Goal: Use online tool/utility: Utilize a website feature to perform a specific function

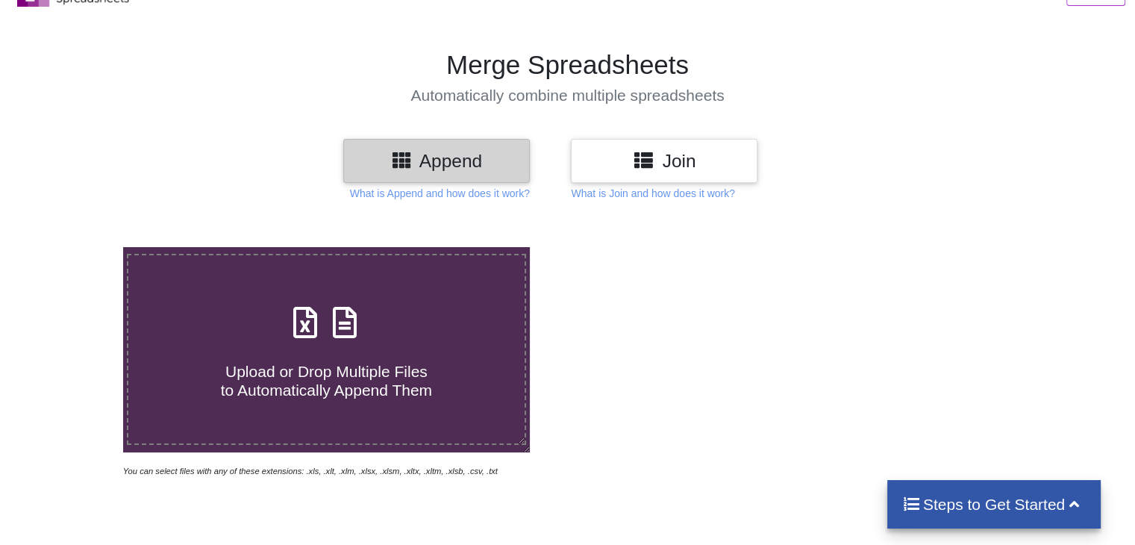
scroll to position [149, 0]
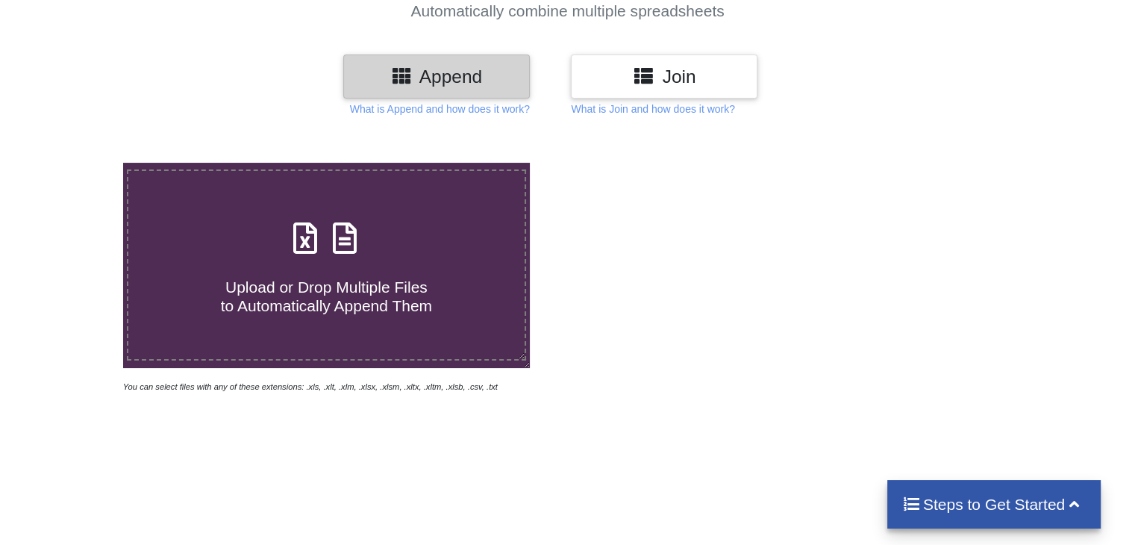
click at [284, 278] on span "Upload or Drop Multiple Files to Automatically Append Them" at bounding box center [326, 296] width 211 height 36
click at [78, 163] on input "Upload or Drop Multiple Files to Automatically Append Them" at bounding box center [78, 163] width 0 height 0
type input "C:\fakepath\71561900002216 fraudulent_account_report _ 29_09_2025 16_59_33.csv"
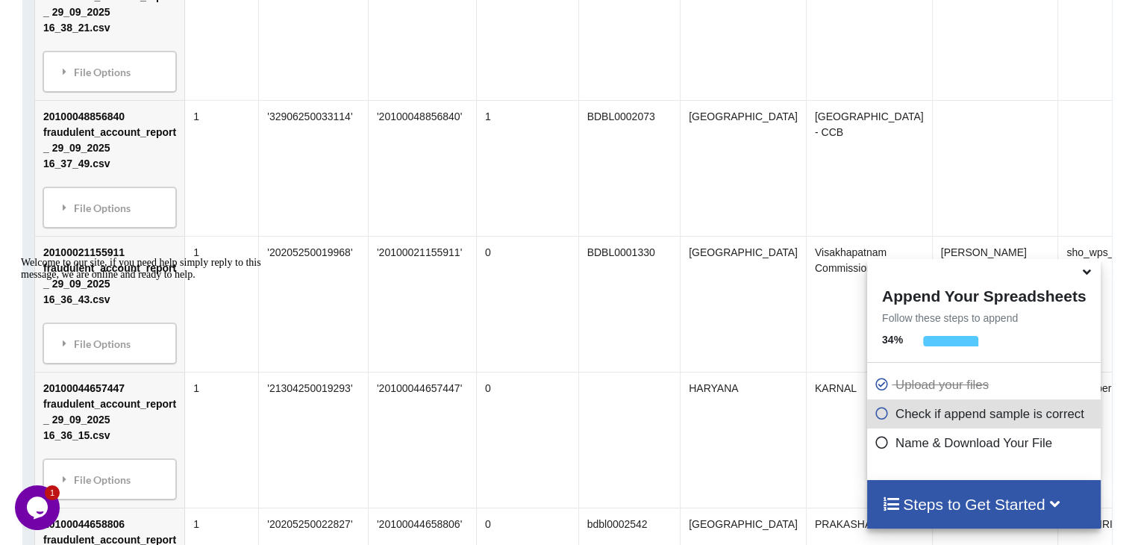
scroll to position [3919, 0]
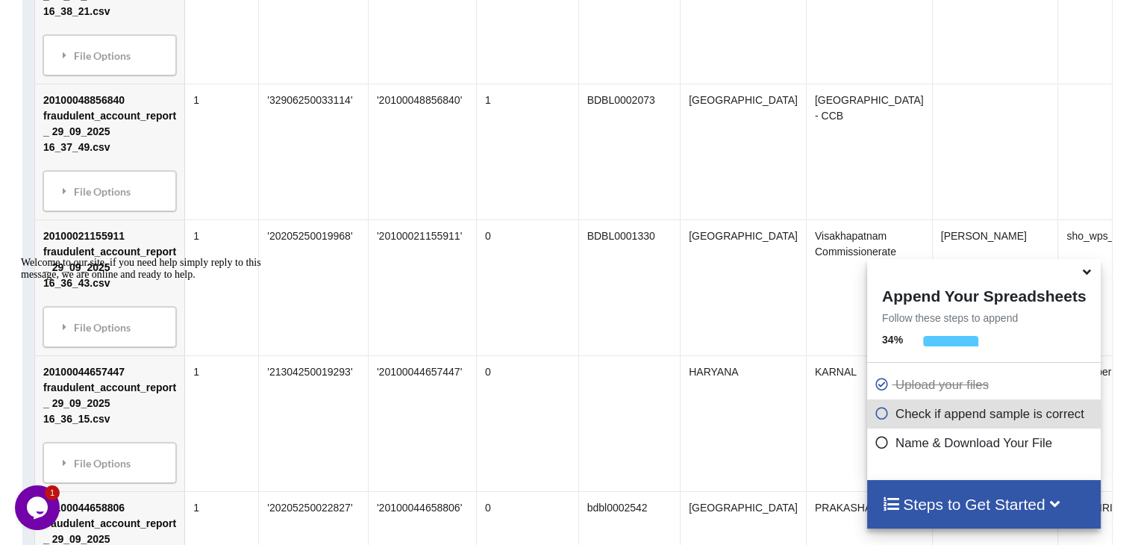
click at [1088, 275] on icon at bounding box center [1087, 269] width 16 height 13
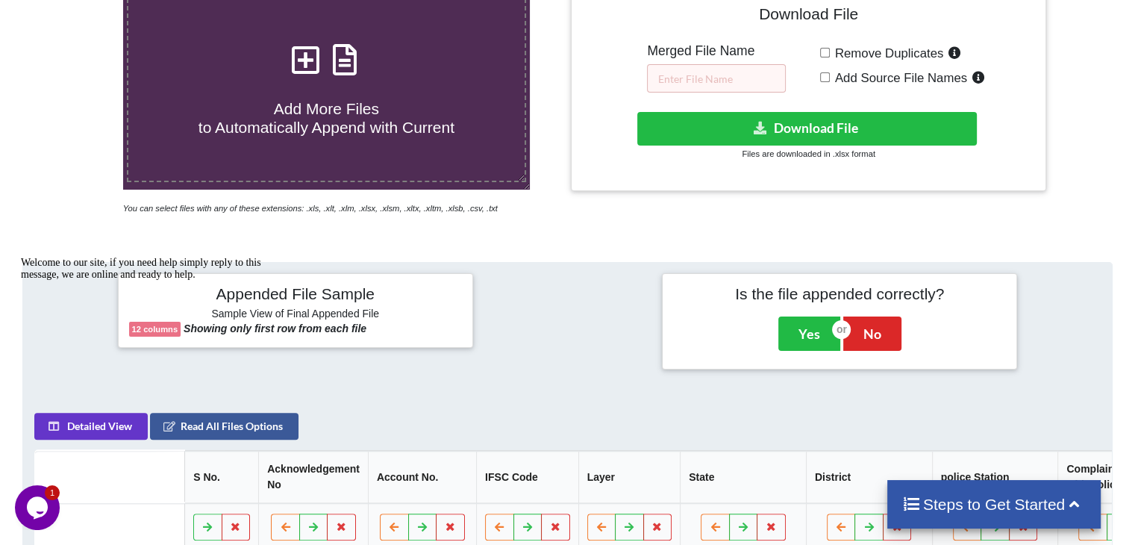
scroll to position [261, 0]
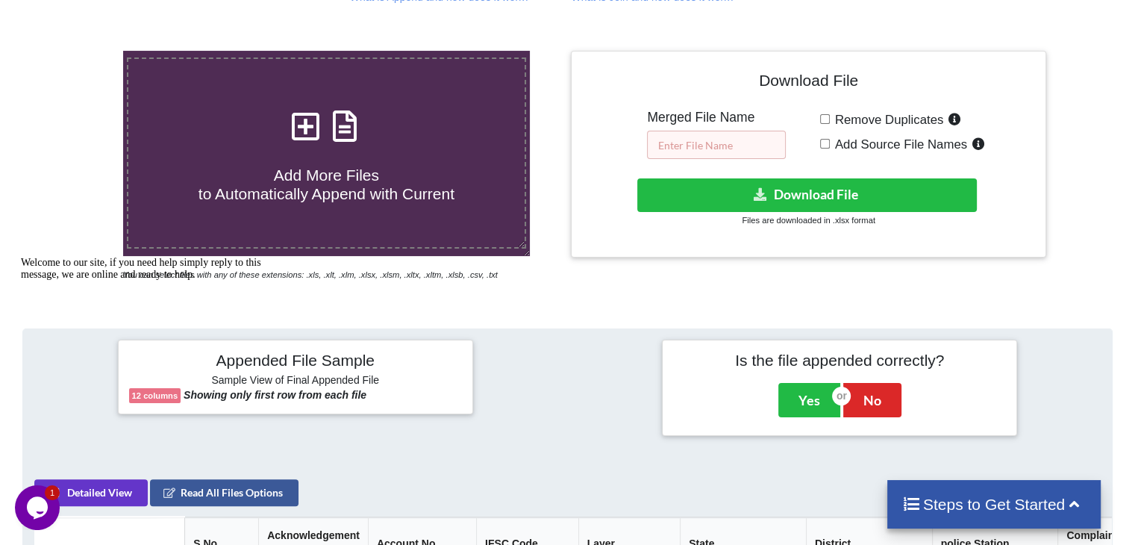
click at [705, 143] on input "text" at bounding box center [716, 145] width 139 height 28
click at [741, 147] on input "Money Sender Fraud compalint" at bounding box center [716, 145] width 139 height 28
click at [765, 145] on input "Money Sender Fraud compalint" at bounding box center [716, 145] width 139 height 28
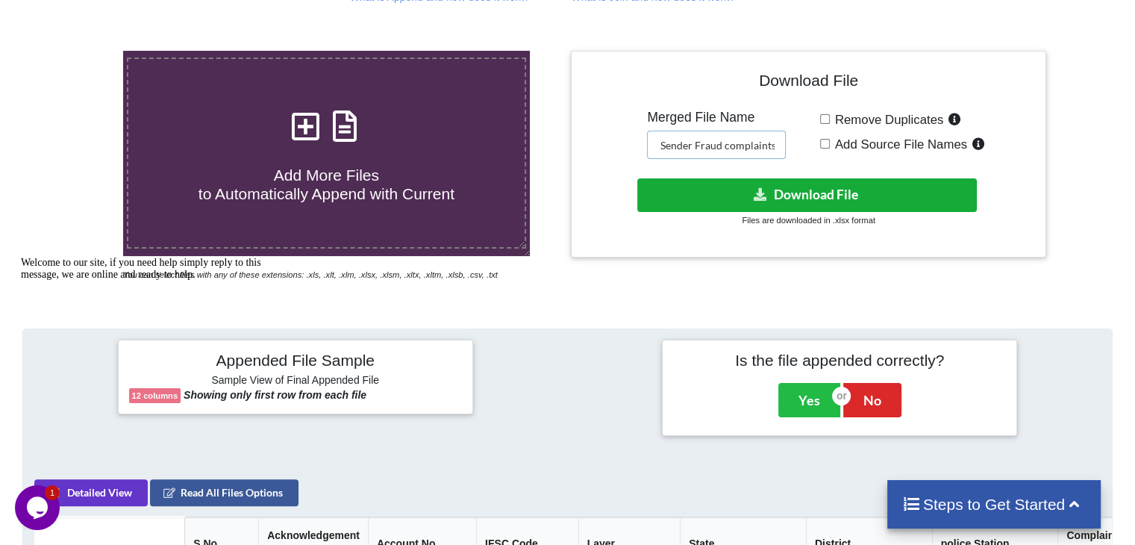
type input "Money Sender Fraud complaints"
click at [833, 199] on button "Download File" at bounding box center [807, 195] width 340 height 34
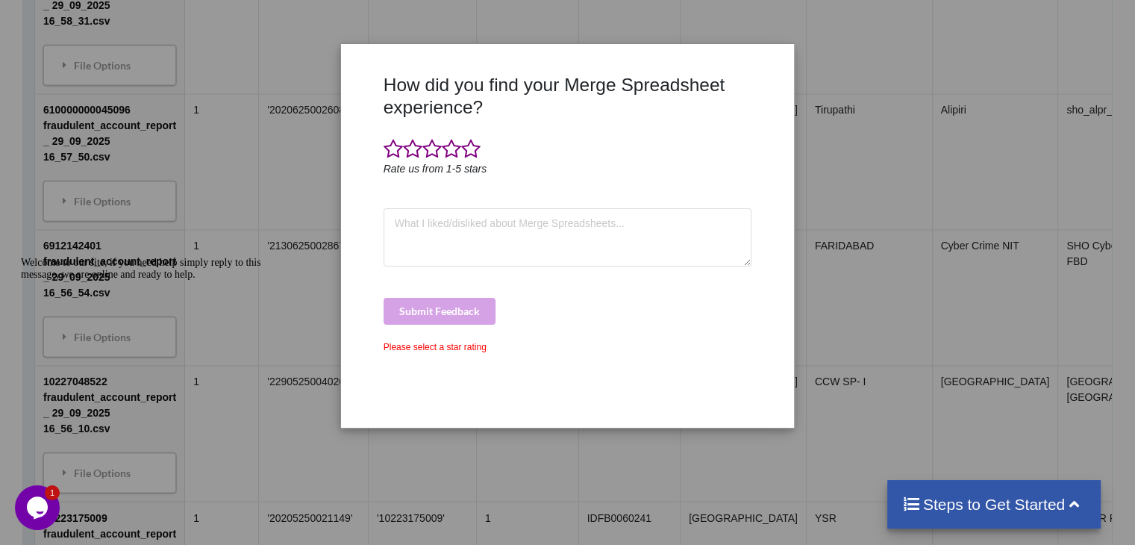
scroll to position [1360, 0]
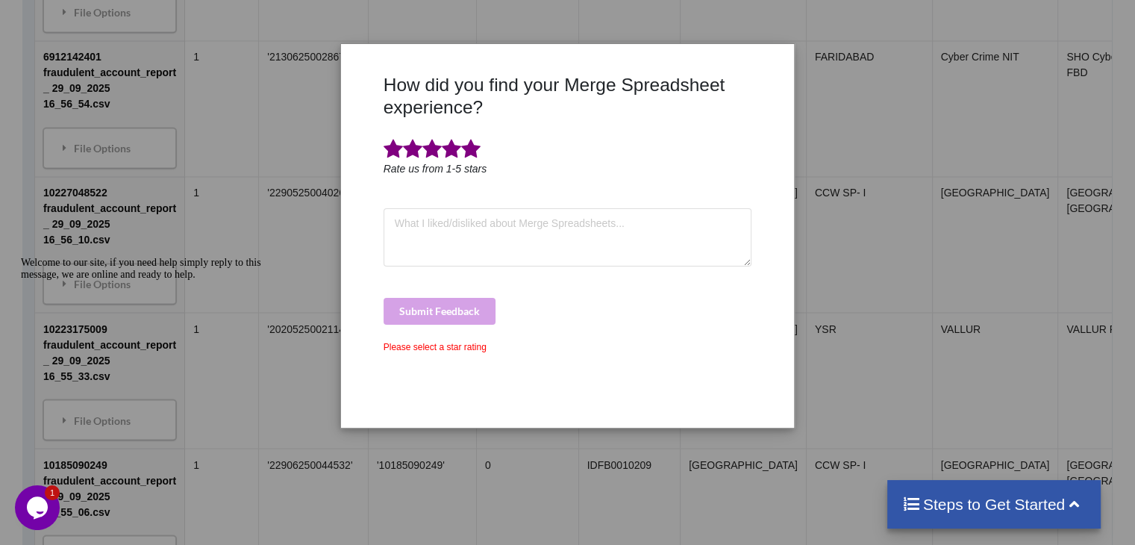
click at [470, 147] on span at bounding box center [470, 149] width 19 height 21
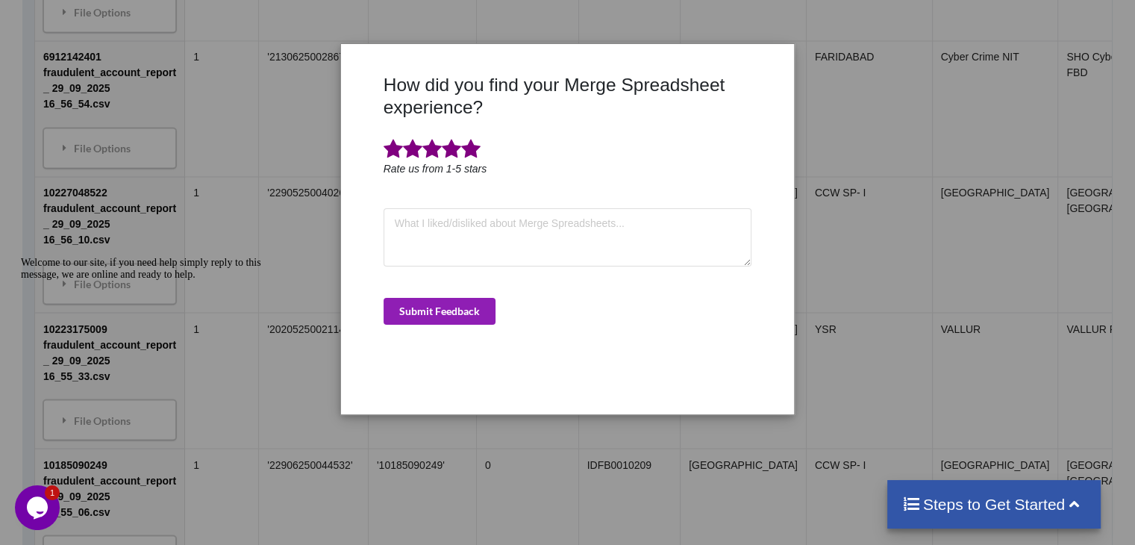
click at [466, 320] on button "Submit Feedback" at bounding box center [440, 311] width 112 height 27
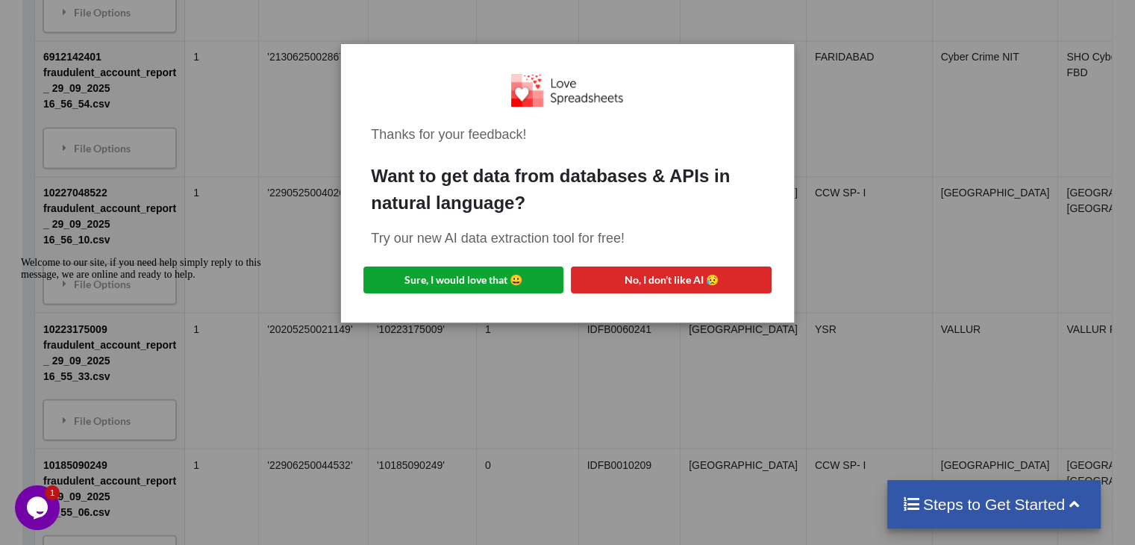
click at [478, 266] on button "Sure, I would love that 😀" at bounding box center [463, 279] width 200 height 27
